Goal: Task Accomplishment & Management: Manage account settings

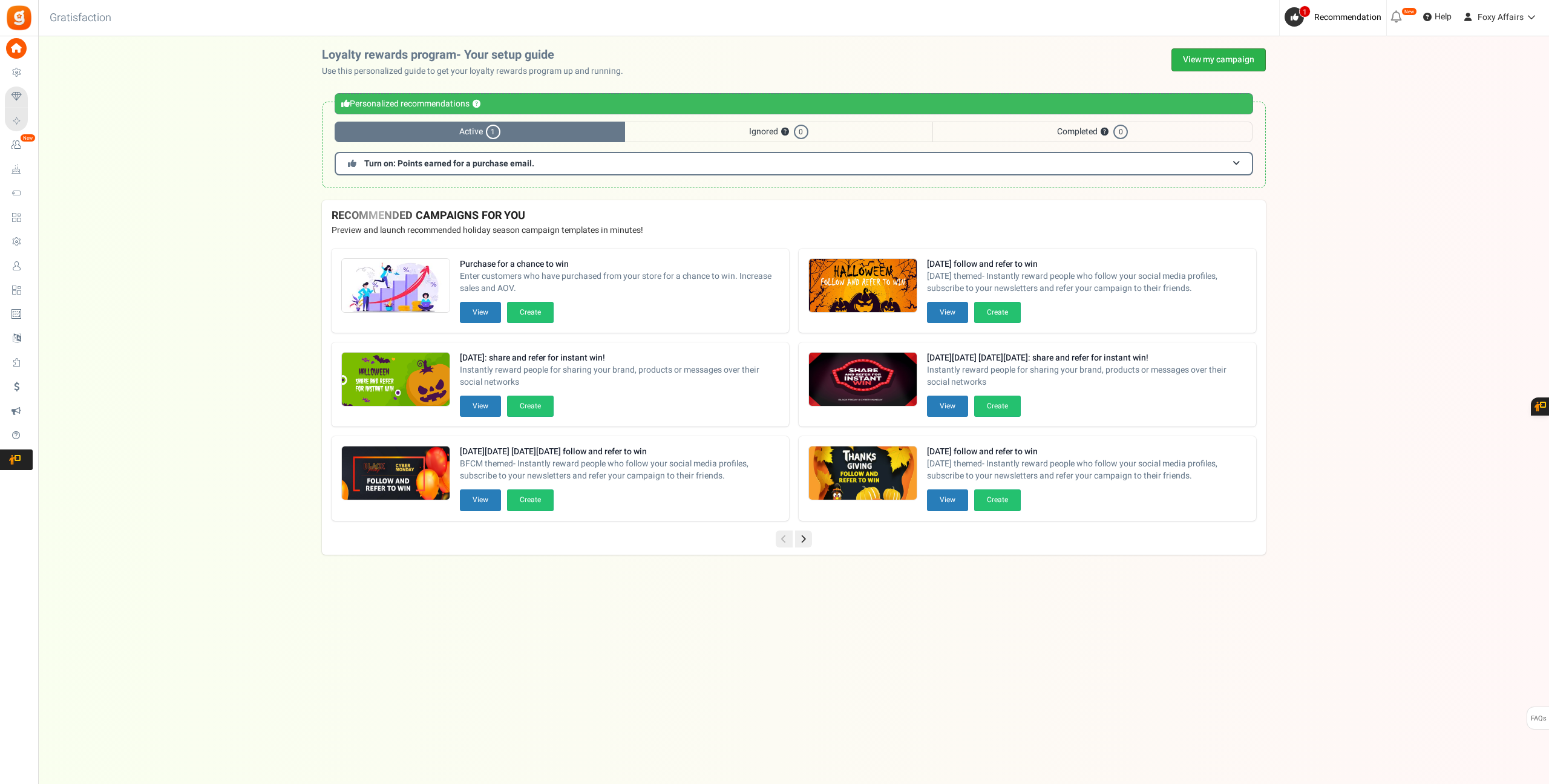
click at [1206, 64] on link "View my campaign" at bounding box center [1218, 60] width 94 height 23
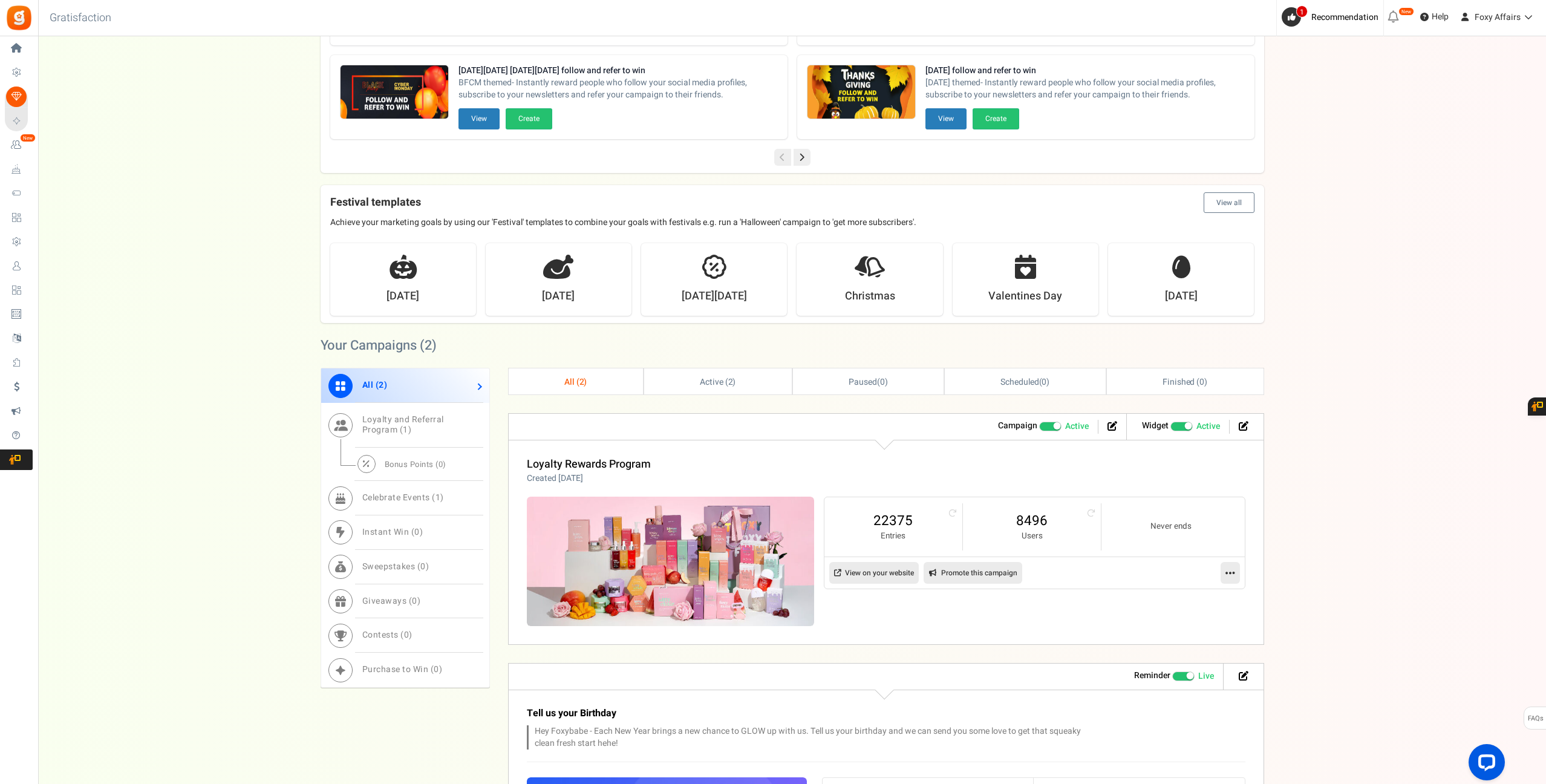
scroll to position [462, 0]
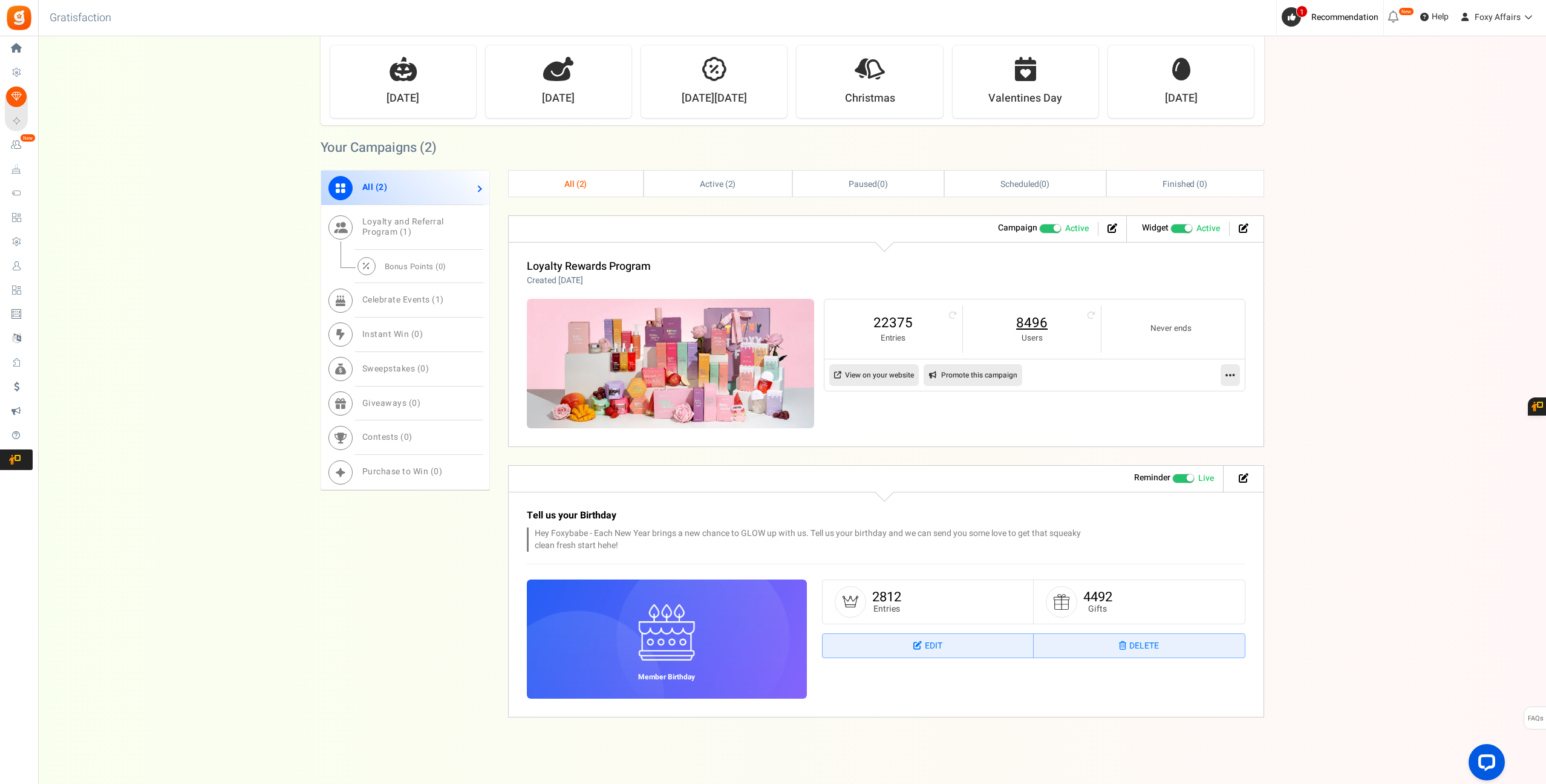
click at [1032, 322] on link "8496" at bounding box center [1032, 323] width 114 height 19
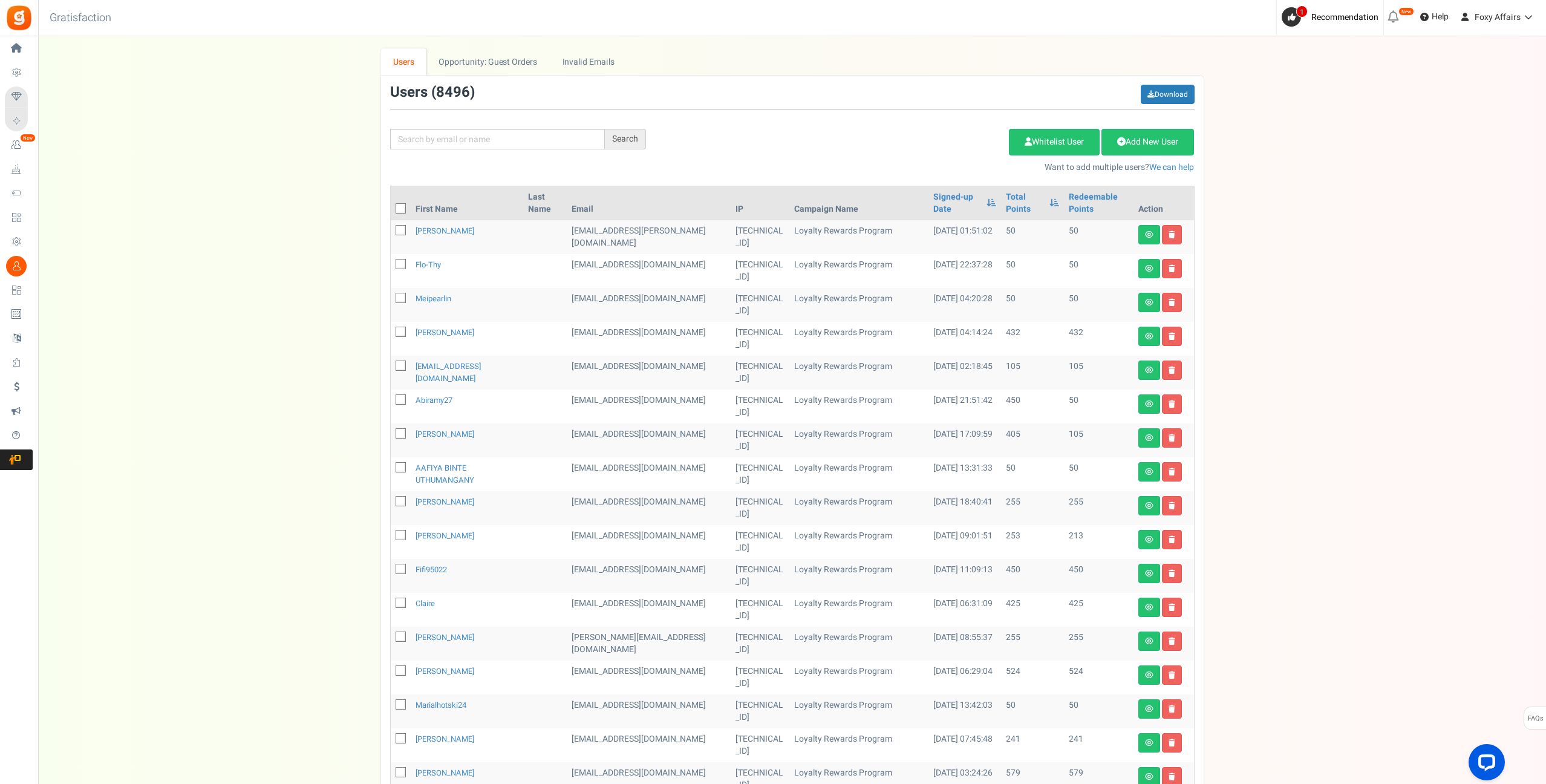
drag, startPoint x: 526, startPoint y: 153, endPoint x: 533, endPoint y: 142, distance: 13.0
click at [526, 153] on div "Search Add Etsy Order Delete Selected Users Import Users Spam Protection Subtra…" at bounding box center [792, 129] width 822 height 89
click at [534, 139] on input "text" at bounding box center [497, 139] width 215 height 20
paste input "[EMAIL_ADDRESS][DOMAIN_NAME]"
type input "[EMAIL_ADDRESS][DOMAIN_NAME]"
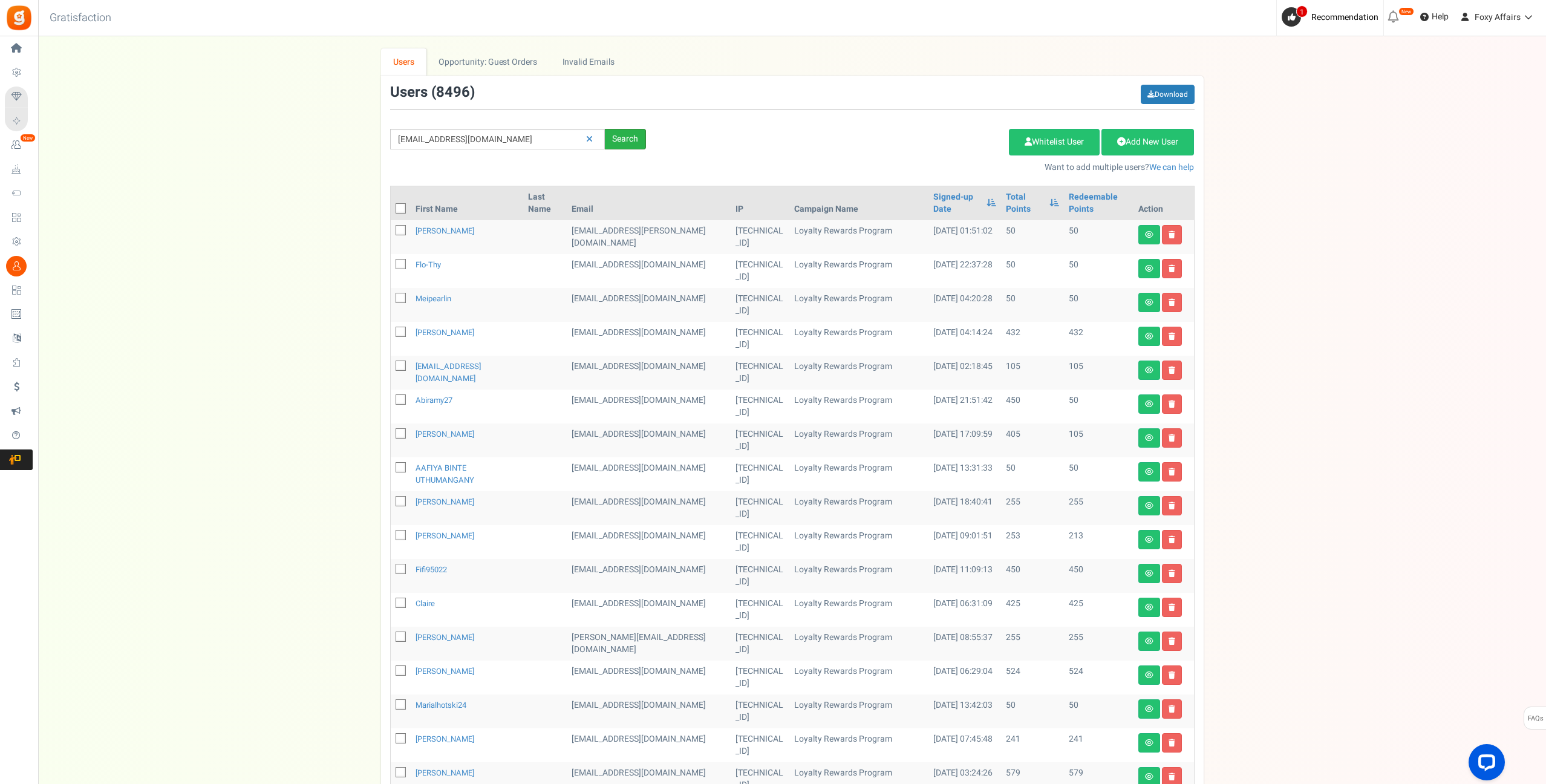
click at [617, 136] on div "Search" at bounding box center [626, 139] width 41 height 20
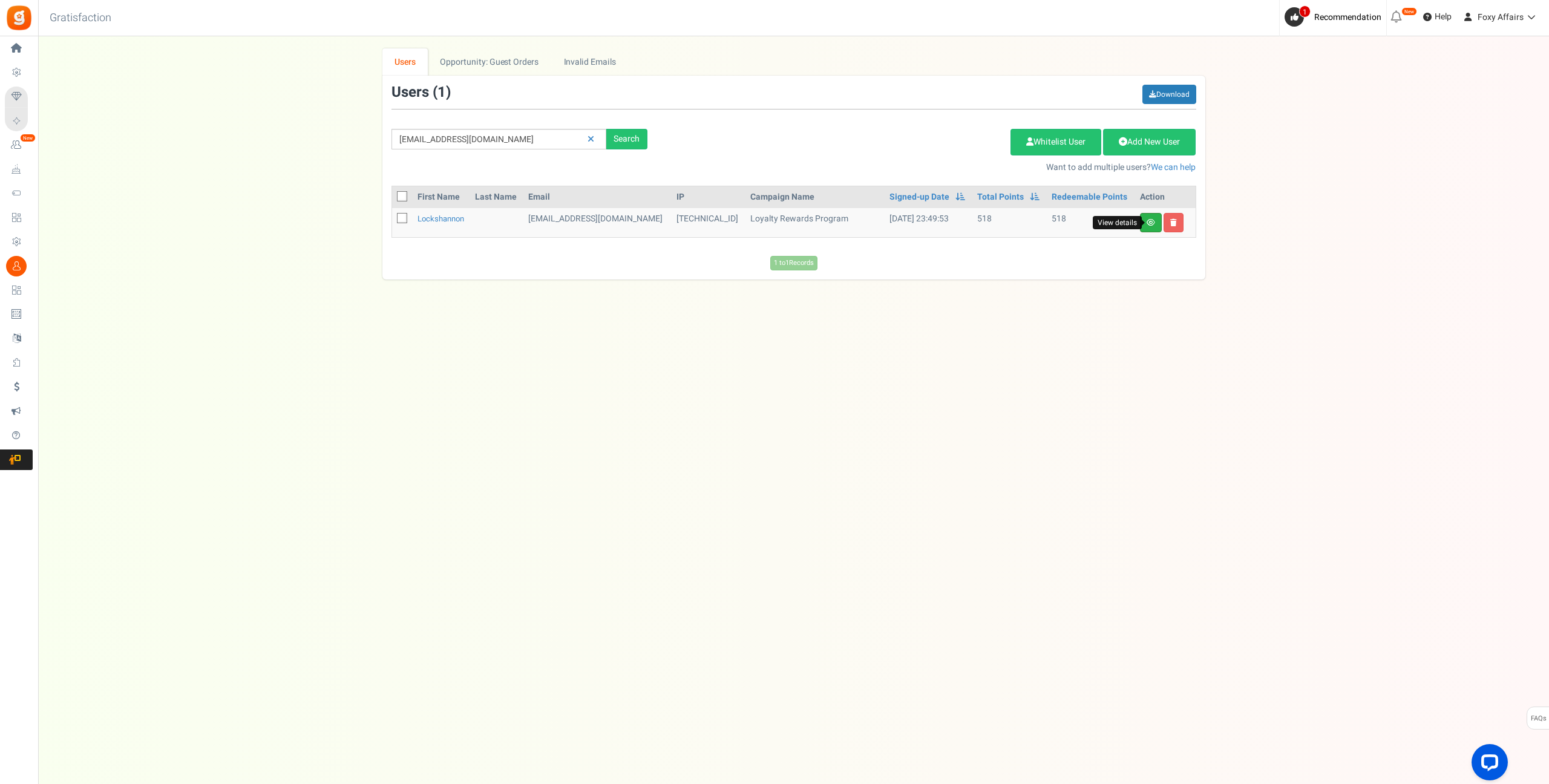
click at [1153, 222] on icon at bounding box center [1150, 222] width 8 height 7
